Goal: Transaction & Acquisition: Book appointment/travel/reservation

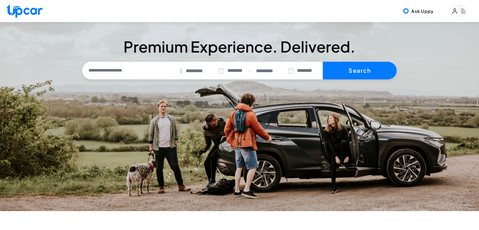
select select "********"
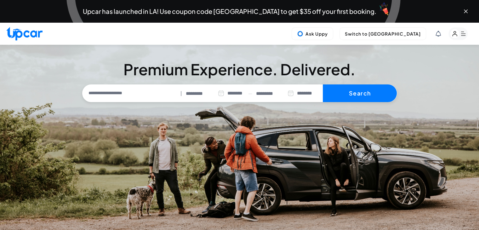
click at [360, 44] on div "Ask Uppy Switch to Upper View" at bounding box center [239, 34] width 479 height 22
click at [464, 13] on icon "Close banner" at bounding box center [465, 11] width 6 height 6
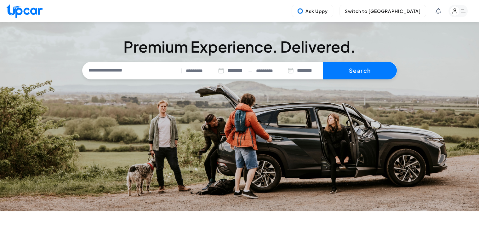
click at [458, 13] on rect "button" at bounding box center [455, 11] width 10 height 10
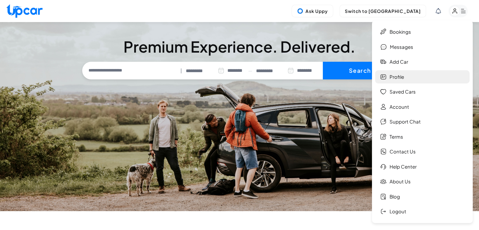
click at [400, 76] on link "Profile" at bounding box center [422, 77] width 94 height 14
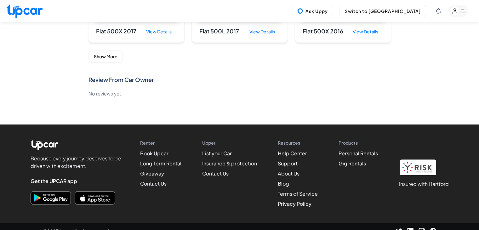
scroll to position [342, 0]
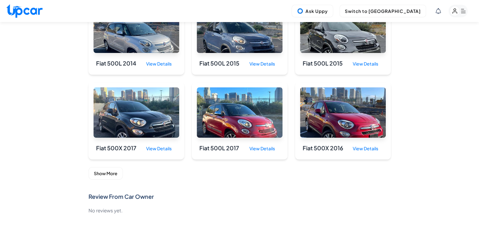
click at [108, 172] on button "Show More" at bounding box center [105, 173] width 34 height 13
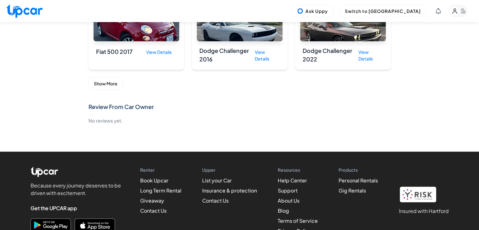
scroll to position [750, 0]
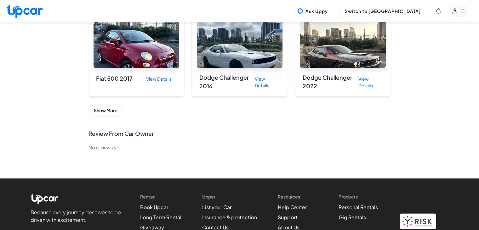
click at [116, 108] on button "Show More" at bounding box center [105, 110] width 34 height 13
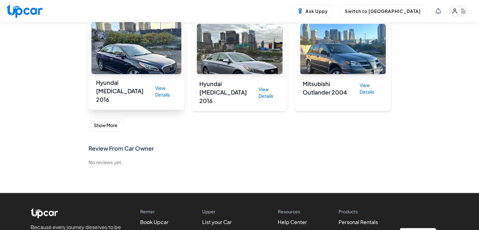
scroll to position [1084, 0]
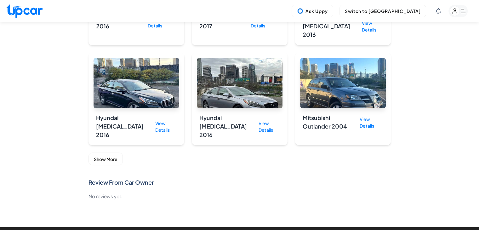
click at [108, 152] on button "Show More" at bounding box center [105, 158] width 34 height 13
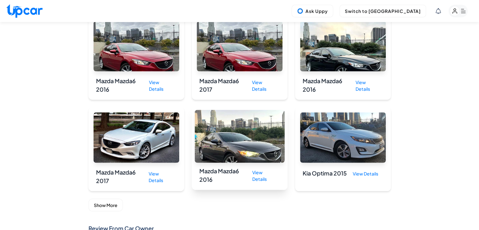
scroll to position [1430, 0]
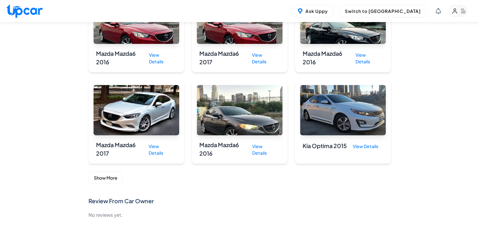
click at [101, 171] on button "Show More" at bounding box center [105, 177] width 34 height 13
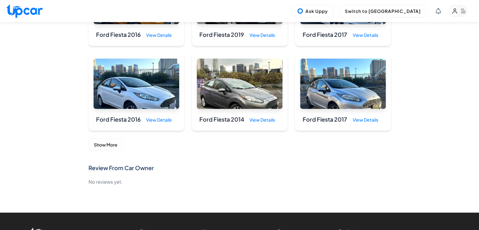
scroll to position [1870, 0]
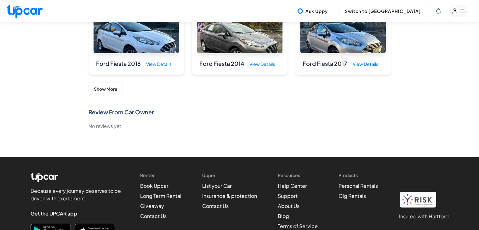
click at [115, 82] on button "Show More" at bounding box center [105, 88] width 34 height 13
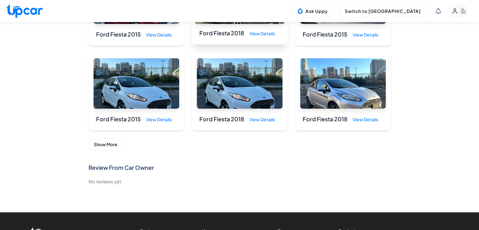
scroll to position [2233, 0]
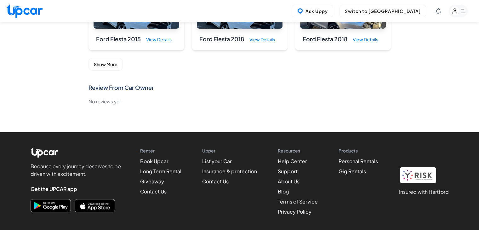
click at [95, 58] on button "Show More" at bounding box center [105, 64] width 34 height 13
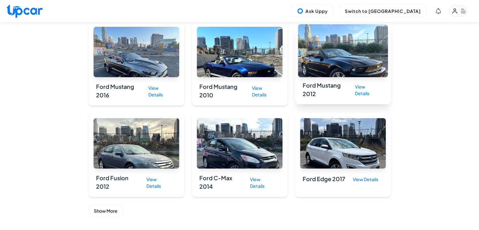
scroll to position [2517, 0]
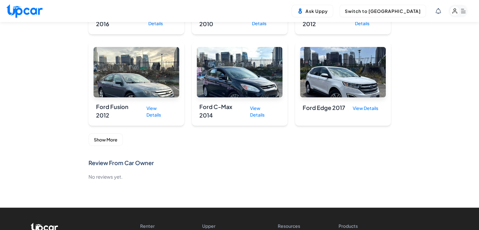
click at [102, 133] on button "Show More" at bounding box center [105, 139] width 34 height 13
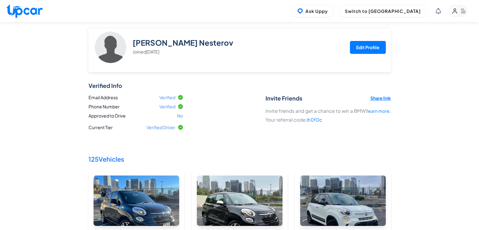
scroll to position [67, 0]
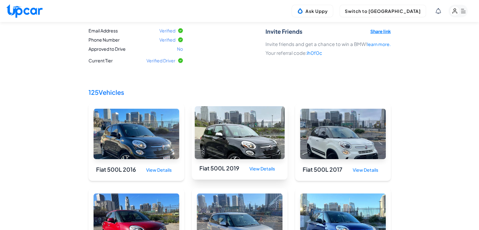
click at [227, 134] on img at bounding box center [239, 132] width 90 height 53
click at [263, 166] on div "View Details" at bounding box center [262, 169] width 36 height 12
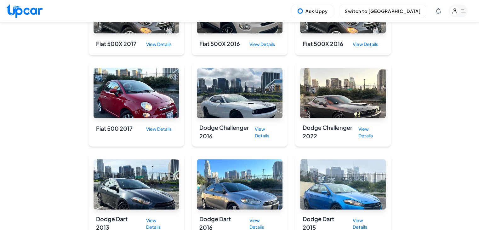
scroll to position [696, 0]
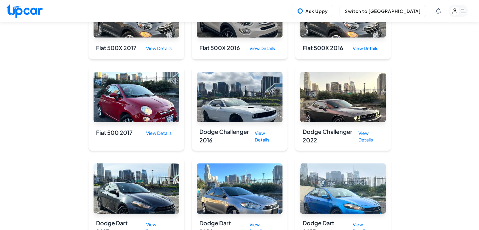
click at [264, 101] on img at bounding box center [240, 97] width 86 height 50
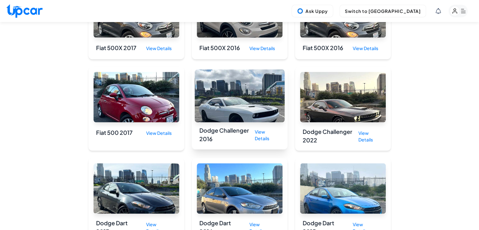
click at [259, 129] on div "View Details" at bounding box center [265, 135] width 30 height 18
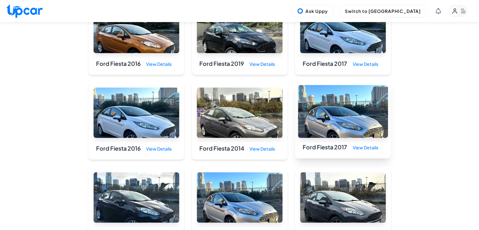
scroll to position [1829, 0]
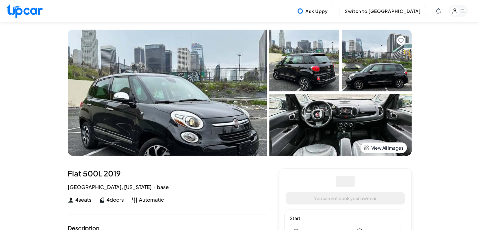
select select "********"
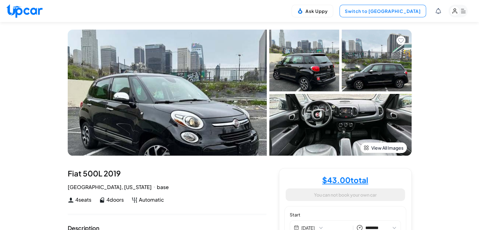
click at [404, 12] on button "Switch to [GEOGRAPHIC_DATA]" at bounding box center [382, 11] width 87 height 13
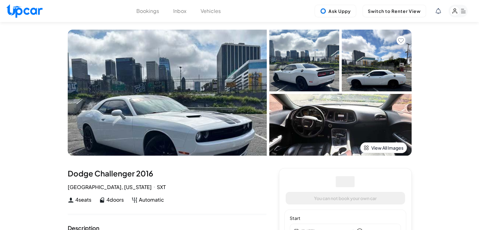
select select "********"
